Goal: Task Accomplishment & Management: Manage account settings

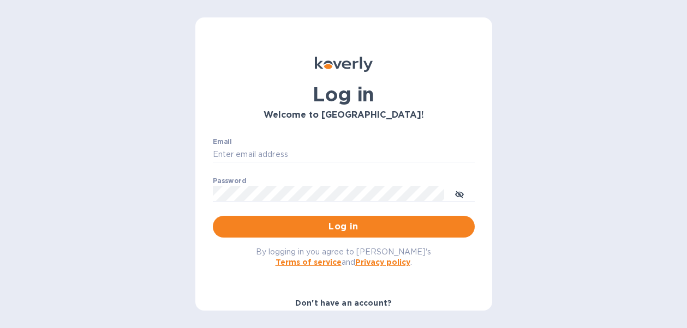
click at [647, 151] on div "Log in Welcome to [GEOGRAPHIC_DATA]! Email ​ Password ​ Log in By logging in yo…" at bounding box center [343, 164] width 687 height 328
click at [303, 162] on input "Email" at bounding box center [344, 155] width 262 height 16
paste input "[EMAIL_ADDRESS][DOMAIN_NAME]"
type input "[EMAIL_ADDRESS][DOMAIN_NAME]"
click at [587, 139] on div "Log in Welcome to [GEOGRAPHIC_DATA]! Email [EMAIL_ADDRESS][DOMAIN_NAME] ​ Passw…" at bounding box center [343, 164] width 687 height 328
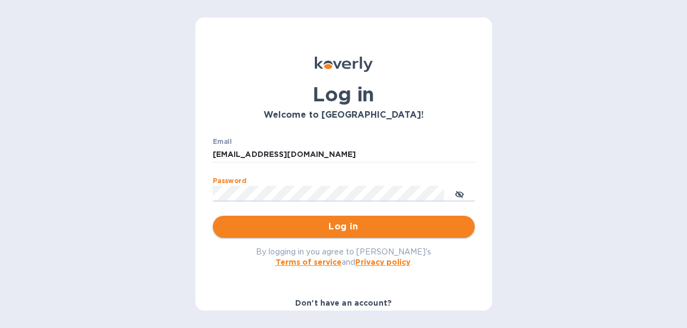
click at [413, 226] on span "Log in" at bounding box center [344, 226] width 244 height 13
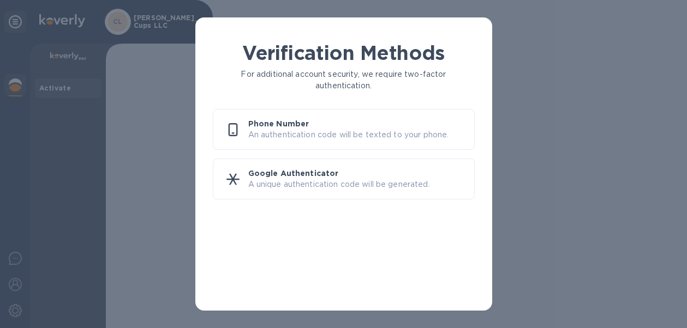
click at [332, 134] on p "An authentication code will be texted to your phone." at bounding box center [356, 134] width 217 height 11
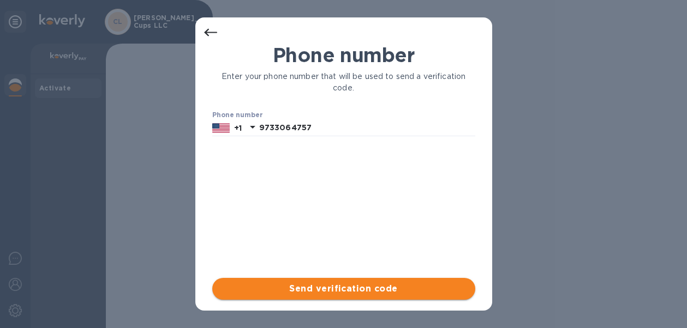
click at [331, 297] on button "Send verification code" at bounding box center [343, 289] width 263 height 22
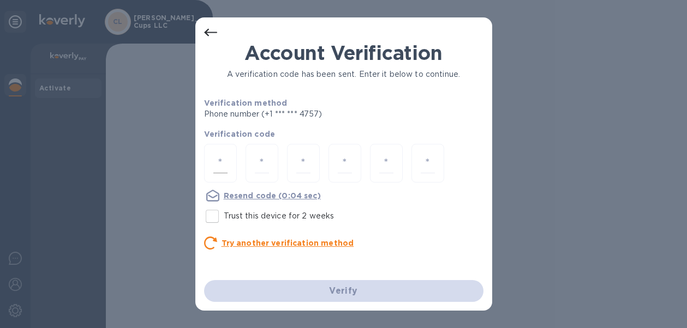
click at [225, 164] on input "number" at bounding box center [220, 163] width 14 height 20
type input "5"
type input "8"
type input "0"
type input "5"
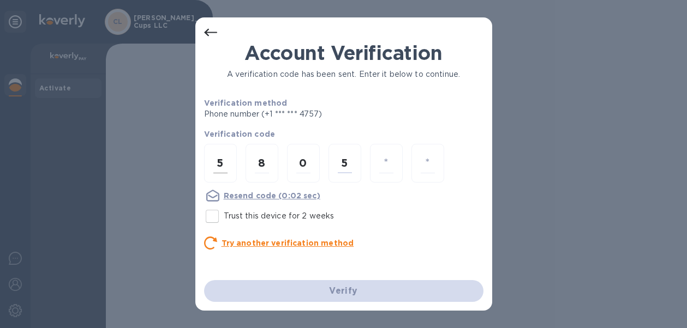
type input "2"
type input "3"
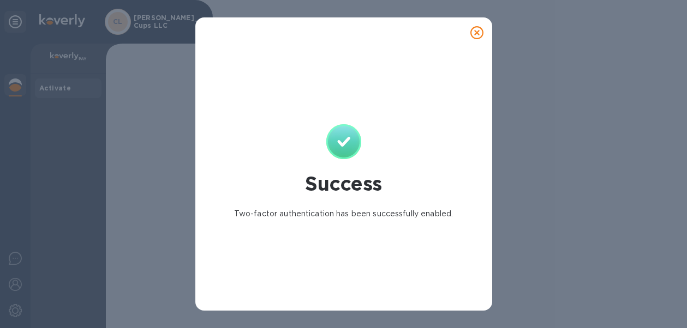
click at [481, 32] on icon at bounding box center [476, 32] width 13 height 13
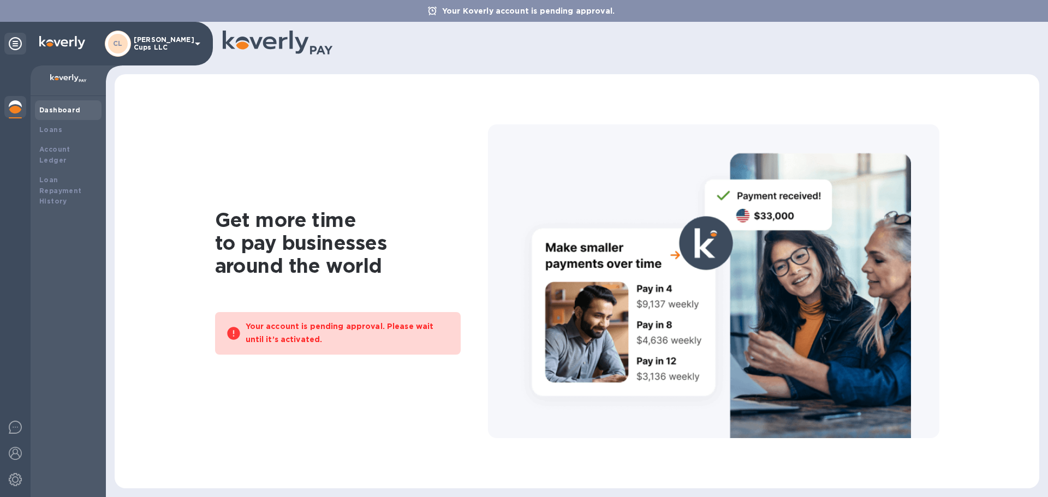
click at [176, 172] on div "Get more time to pay businesses around the world Your account is pending approv…" at bounding box center [576, 281] width 902 height 392
click at [72, 133] on div "Loans" at bounding box center [68, 129] width 58 height 11
